Goal: Task Accomplishment & Management: Manage account settings

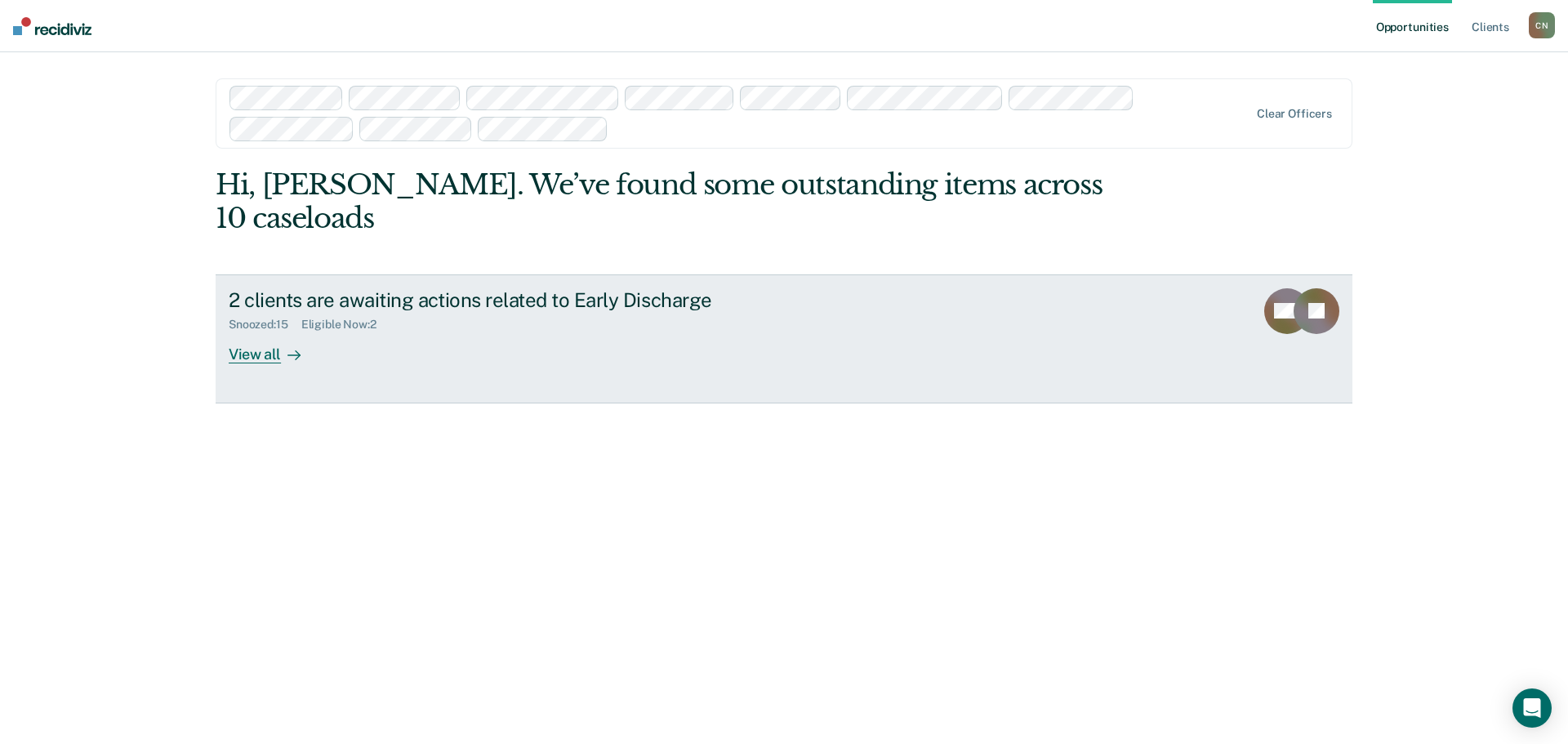
click at [837, 306] on div "2 clients are awaiting actions related to Early Discharge Snoozed : 15 Eligible…" at bounding box center [535, 325] width 612 height 75
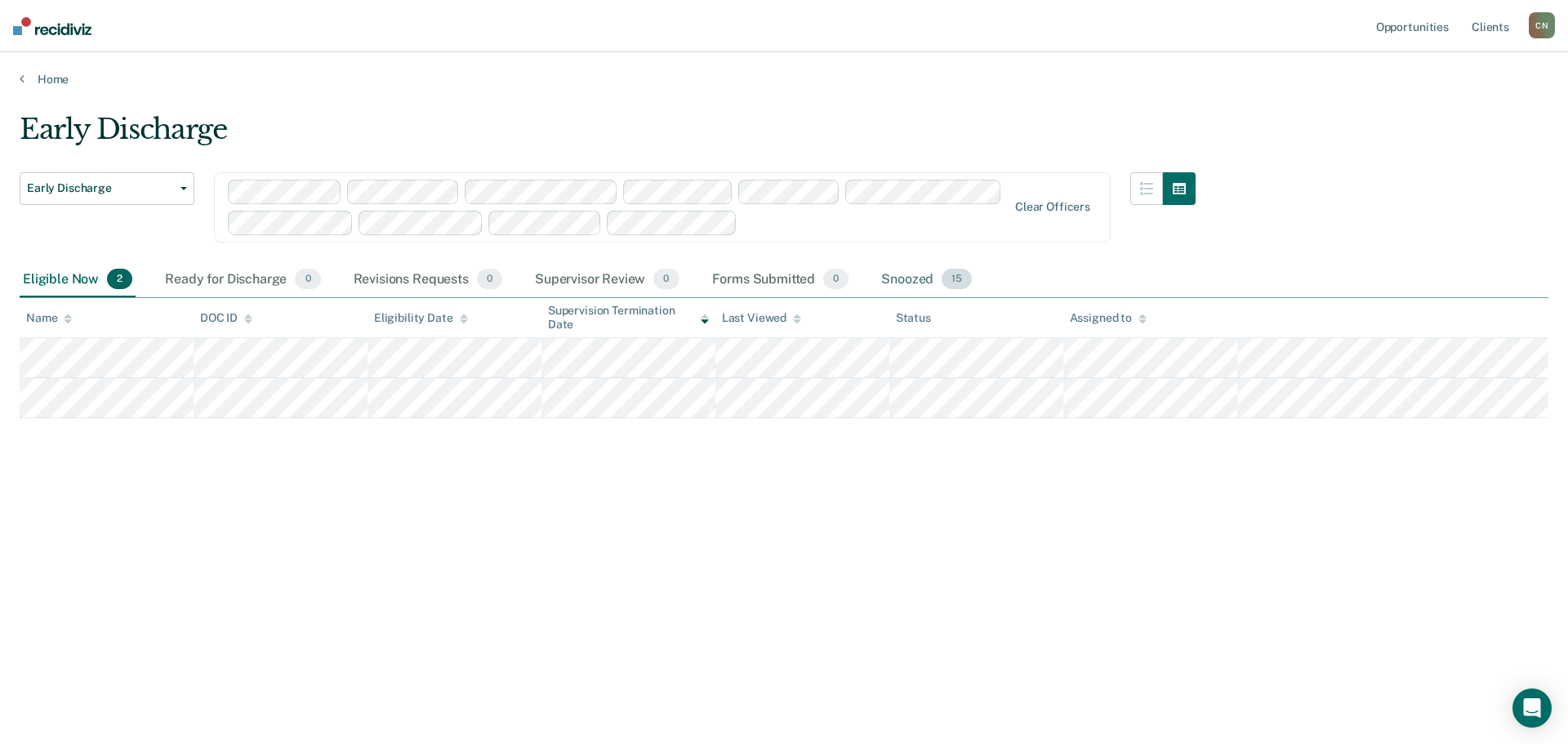
click at [918, 281] on div "Snoozed 15" at bounding box center [926, 280] width 97 height 36
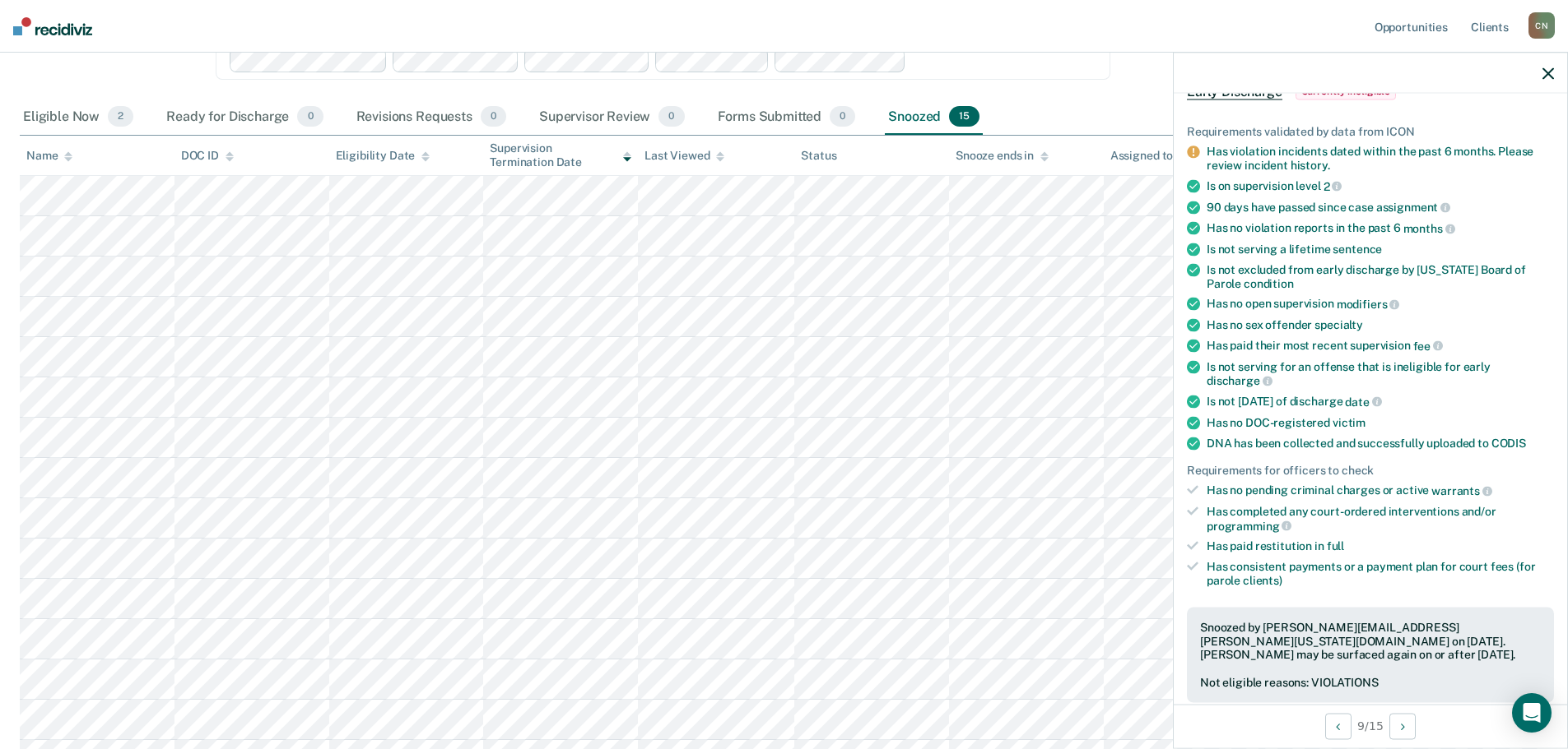
scroll to position [82, 0]
